Goal: Information Seeking & Learning: Learn about a topic

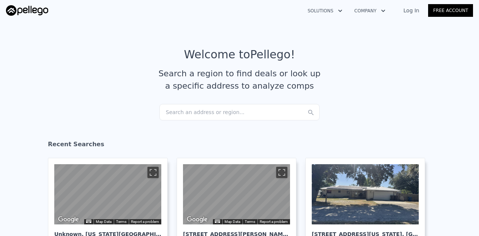
click at [191, 112] on div "Search an address or region..." at bounding box center [239, 112] width 160 height 16
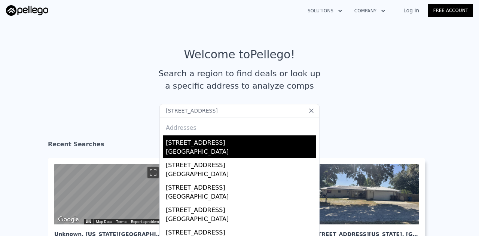
type input "[STREET_ADDRESS]"
click at [190, 149] on div "[GEOGRAPHIC_DATA]" at bounding box center [241, 153] width 151 height 10
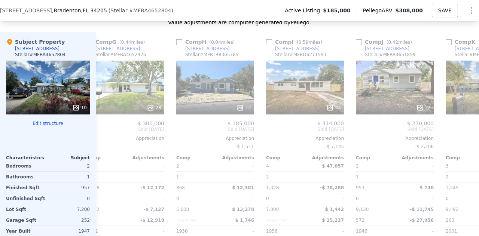
scroll to position [0, 558]
click at [211, 115] on div at bounding box center [215, 107] width 78 height 13
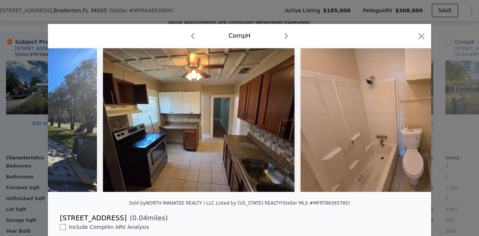
scroll to position [0, 341]
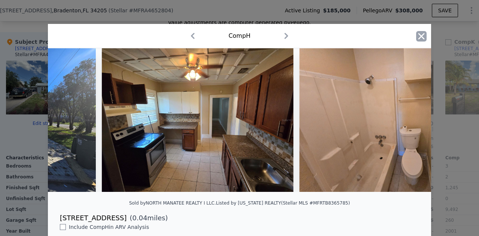
click at [416, 36] on icon "button" at bounding box center [421, 36] width 10 height 10
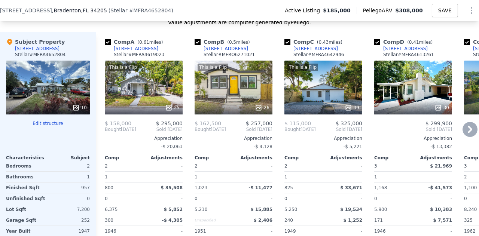
click at [161, 109] on div "25" at bounding box center [144, 107] width 72 height 7
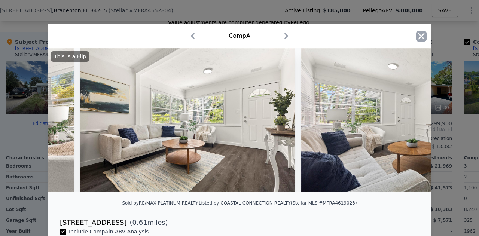
click at [417, 33] on icon "button" at bounding box center [421, 36] width 10 height 10
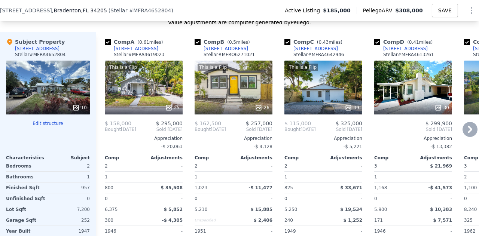
click at [246, 96] on div "This is a Flip 26" at bounding box center [234, 88] width 78 height 54
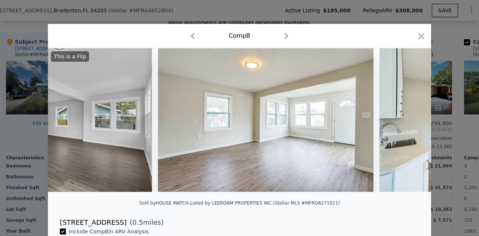
scroll to position [0, 1236]
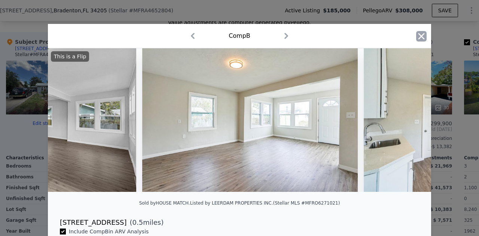
click at [419, 39] on icon "button" at bounding box center [422, 36] width 6 height 6
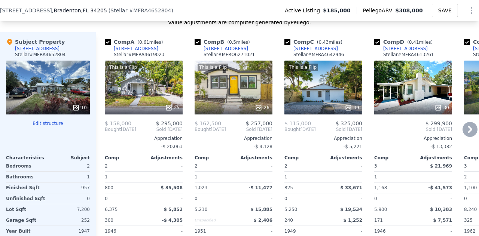
click at [319, 97] on div "This is a Flip 39" at bounding box center [324, 88] width 78 height 54
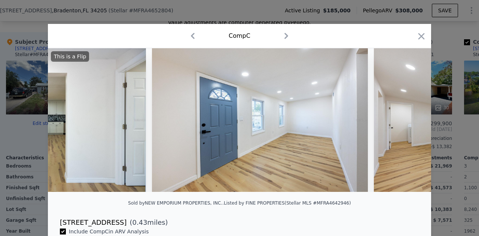
scroll to position [0, 783]
click at [423, 39] on icon "button" at bounding box center [421, 36] width 10 height 10
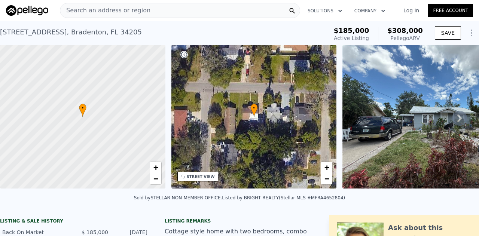
click at [103, 12] on span "Search an address or region" at bounding box center [105, 10] width 90 height 9
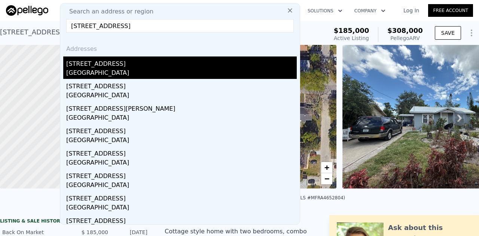
type input "[STREET_ADDRESS]"
click at [93, 66] on div "[STREET_ADDRESS]" at bounding box center [181, 63] width 231 height 12
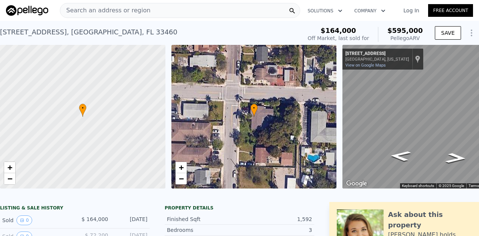
scroll to position [0, 43]
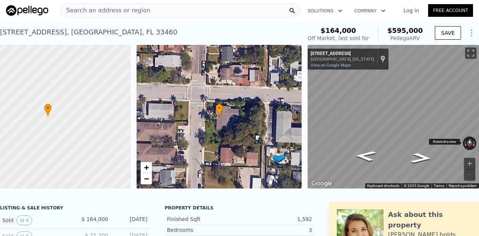
click at [472, 146] on button "Rotate clockwise" at bounding box center [474, 143] width 4 height 13
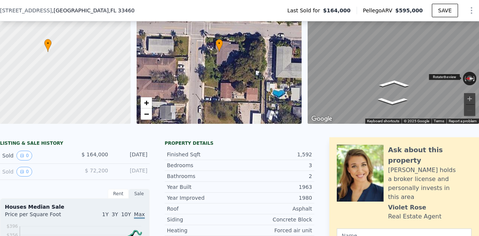
click at [472, 80] on button "Rotate clockwise" at bounding box center [474, 78] width 4 height 13
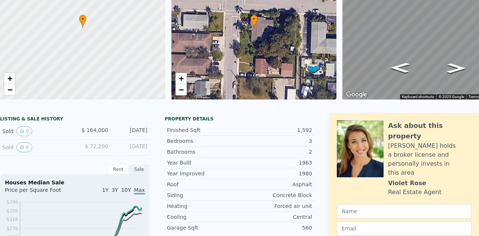
scroll to position [0, 0]
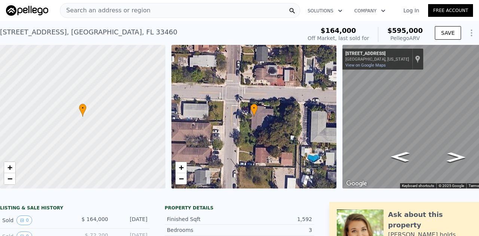
click at [129, 6] on span "Search an address or region" at bounding box center [105, 10] width 90 height 9
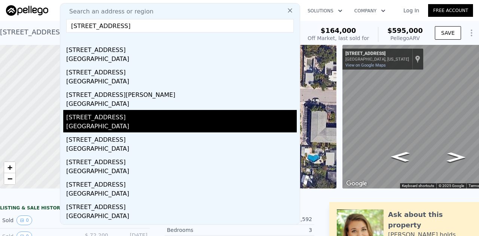
scroll to position [15, 0]
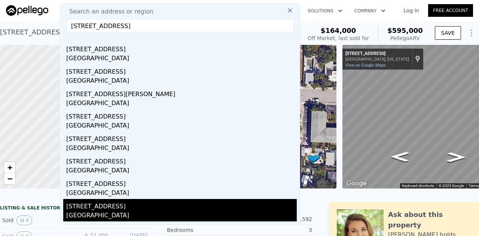
type input "[STREET_ADDRESS]"
click at [119, 218] on div "[GEOGRAPHIC_DATA]" at bounding box center [181, 216] width 231 height 10
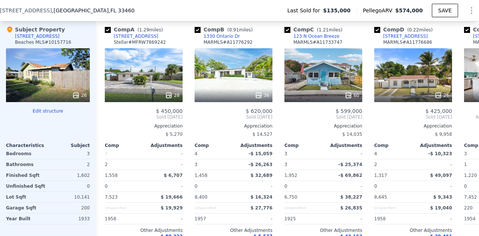
type input "0.5"
type input "1202"
type input "7500"
checkbox input "true"
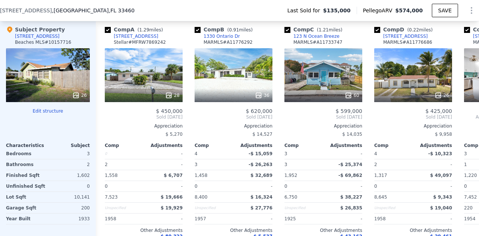
checkbox input "true"
type input "$ 595,000"
type input "5"
type input "$ 378,578"
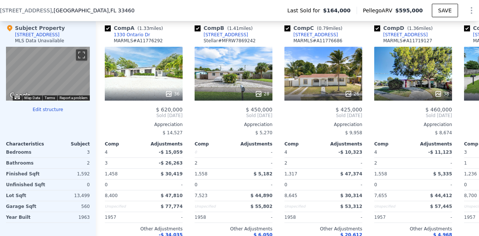
scroll to position [0, 539]
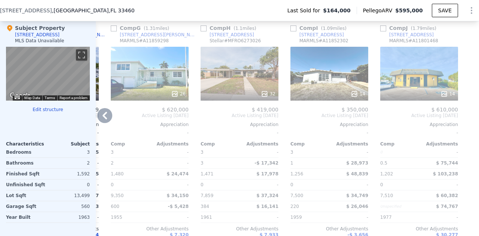
type input "1"
type input "1178"
type input "5780"
checkbox input "false"
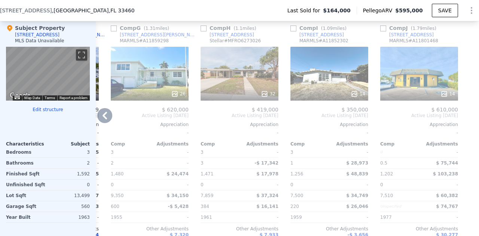
checkbox input "false"
type input "$ 574,000"
type input "6"
type input "$ 391,043"
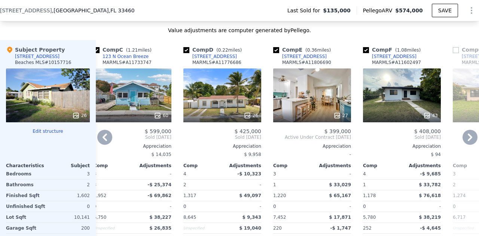
scroll to position [870, 0]
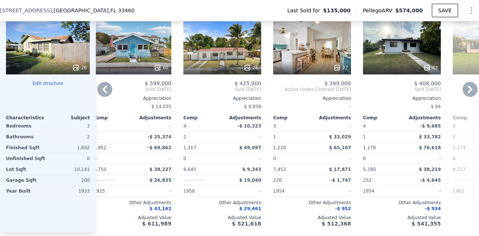
click at [50, 84] on button "Edit structure" at bounding box center [48, 83] width 84 height 6
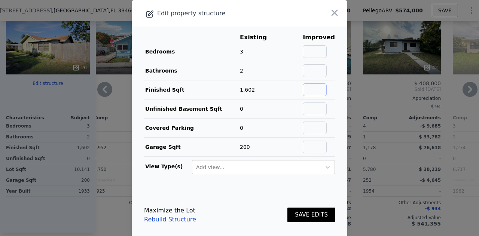
click at [303, 90] on input "text" at bounding box center [315, 89] width 24 height 13
type input "1800"
click at [302, 213] on button "SAVE EDITS" at bounding box center [312, 215] width 48 height 15
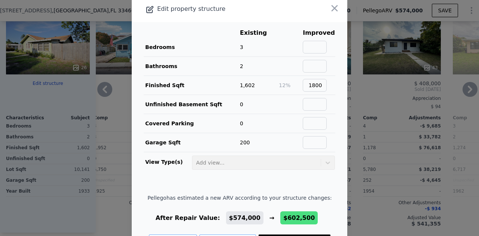
scroll to position [32, 0]
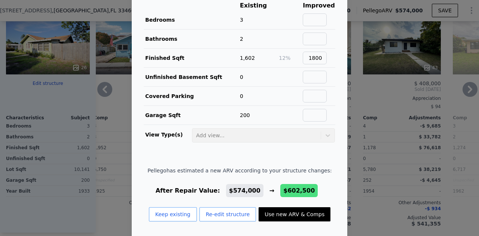
click at [289, 210] on button "Use new ARV & Comps" at bounding box center [295, 214] width 72 height 14
type input "5"
type input "2"
type input "1317"
type input "2511"
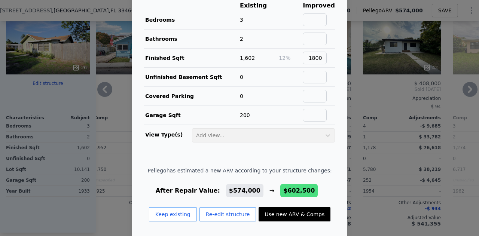
type input "6482"
checkbox input "true"
type input "$ 602,500"
type input "$ 417,765"
checkbox input "true"
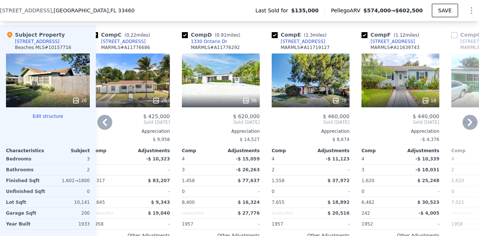
scroll to position [0, 192]
click at [313, 90] on div "38" at bounding box center [311, 81] width 78 height 54
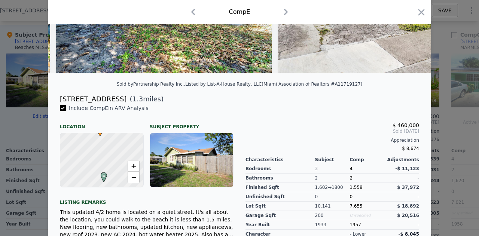
scroll to position [119, 0]
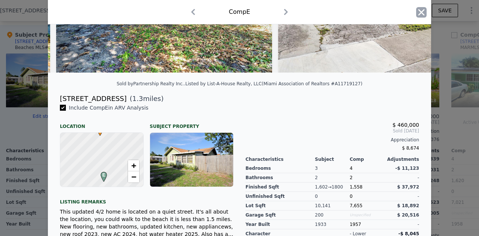
click at [419, 9] on icon "button" at bounding box center [421, 12] width 10 height 10
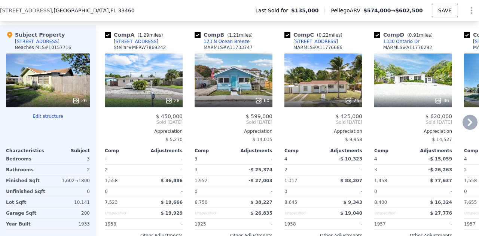
click at [329, 92] on div "26" at bounding box center [324, 81] width 78 height 54
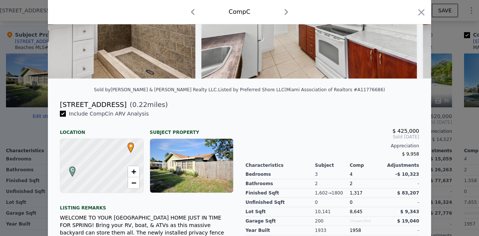
scroll to position [113, 0]
click at [419, 14] on icon "button" at bounding box center [422, 12] width 6 height 6
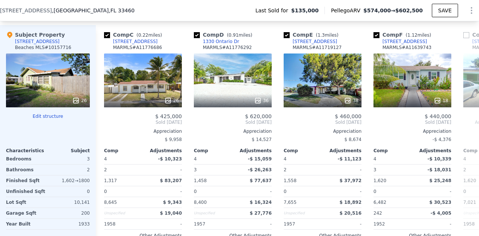
scroll to position [0, 153]
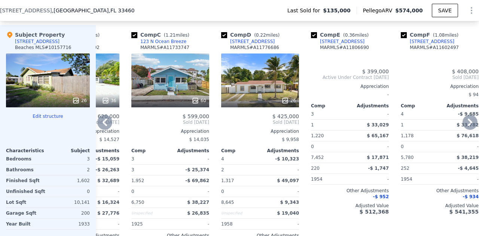
type input "4"
type input "1"
type input "1178"
type input "2005"
type input "5780"
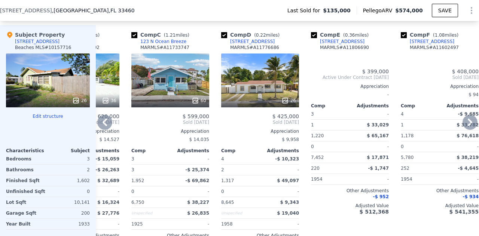
checkbox input "false"
type input "$ 574,000"
type input "$ 391,043"
checkbox input "false"
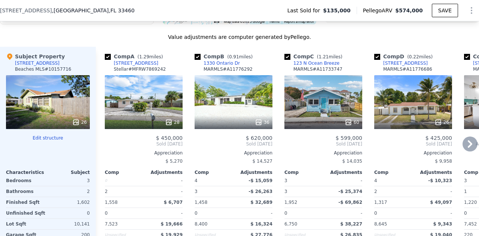
scroll to position [816, 0]
